Goal: Transaction & Acquisition: Purchase product/service

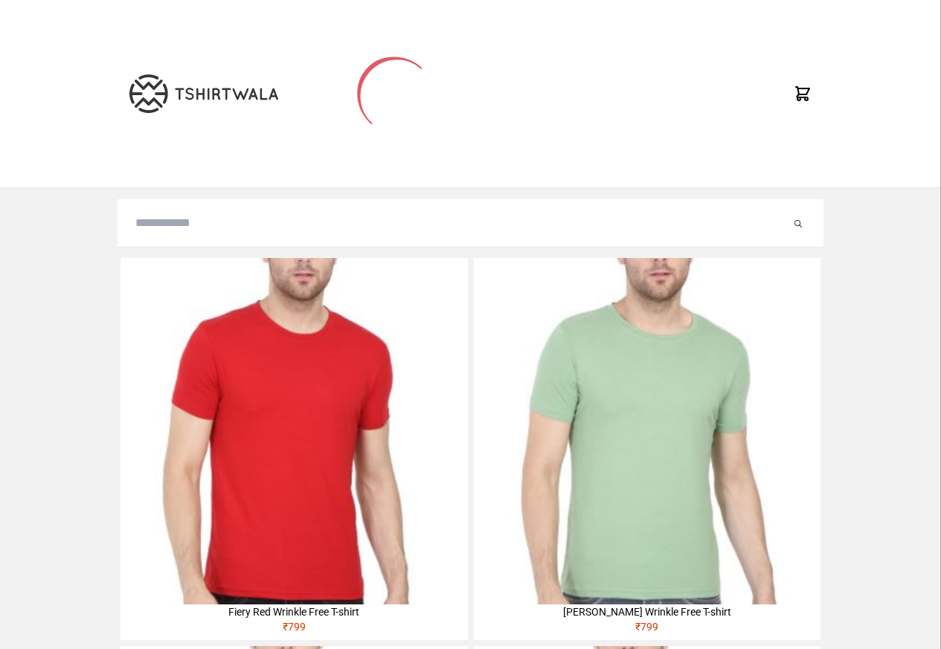
type input "*******"
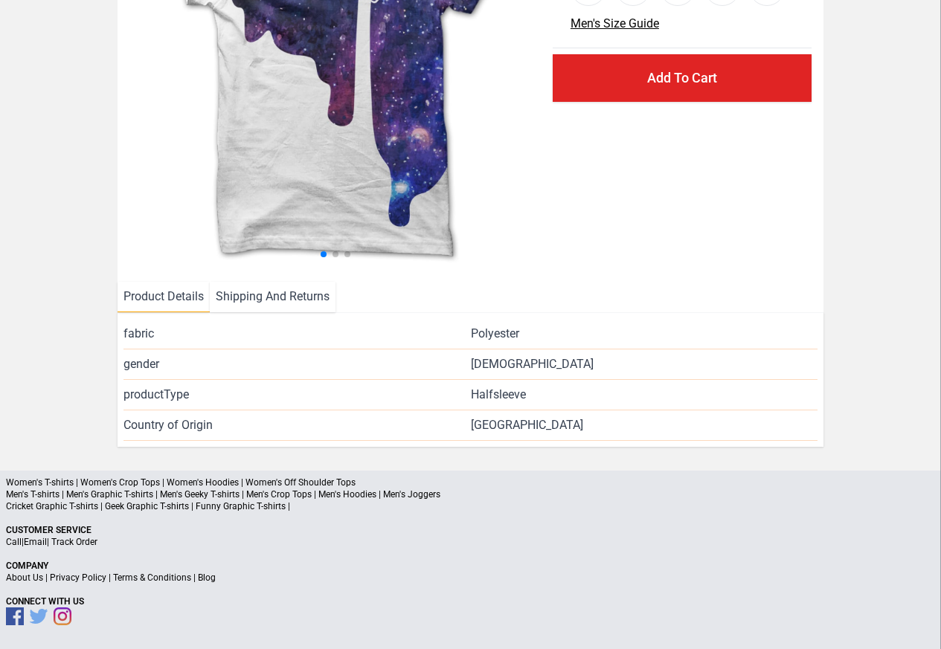
scroll to position [216, 0]
